Goal: Find specific fact: Find specific fact

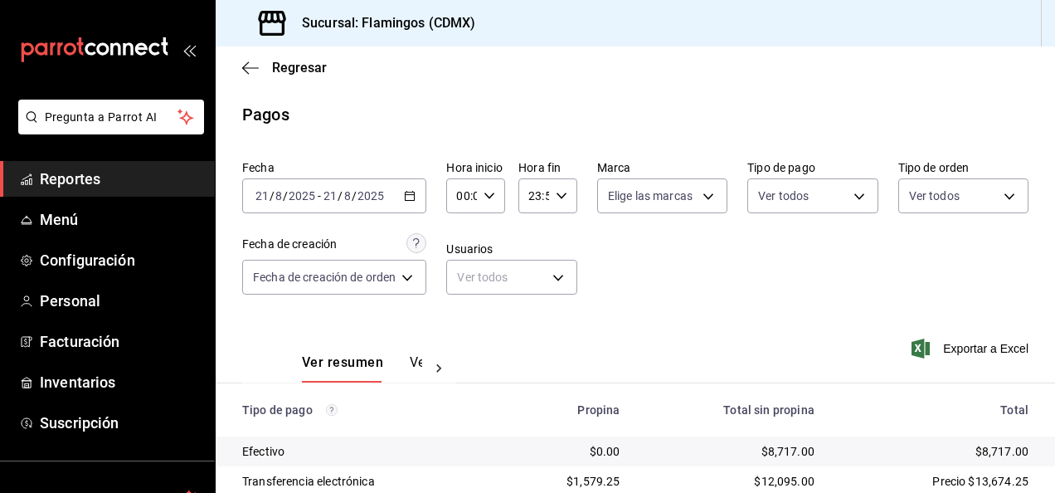
scroll to position [149, 0]
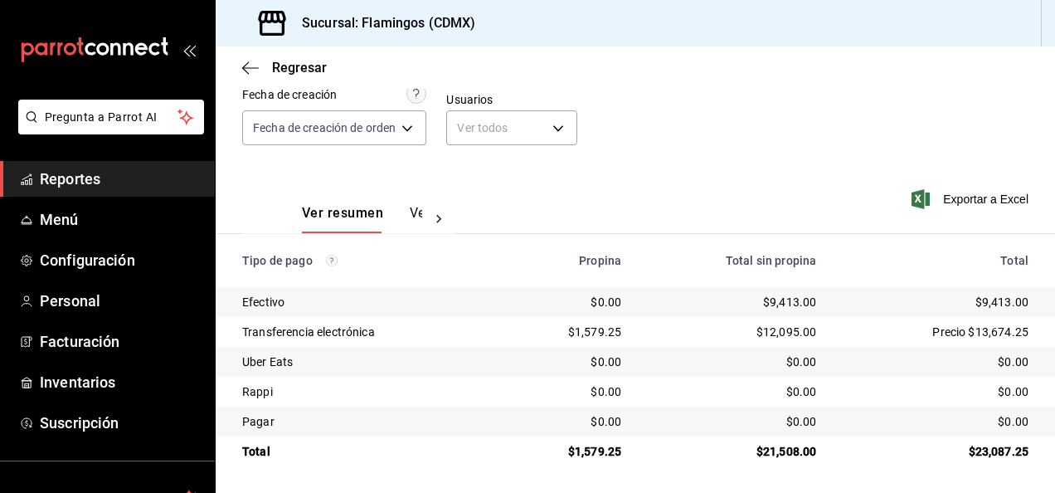
click at [774, 298] on div "$9,413.00" at bounding box center [732, 302] width 168 height 17
copy div "9,413.00"
click at [599, 330] on div "$1,579.25" at bounding box center [568, 331] width 106 height 17
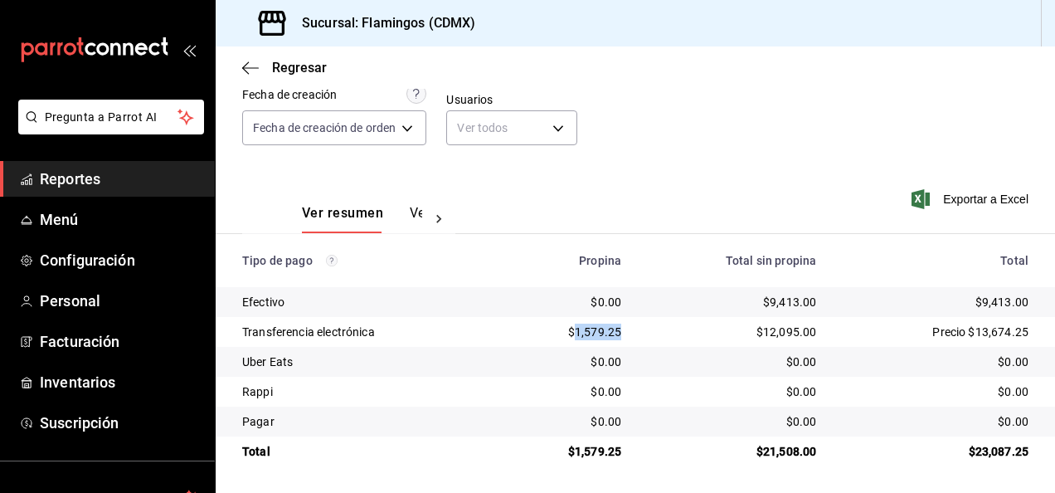
copy div "1,579.25"
